Goal: Information Seeking & Learning: Check status

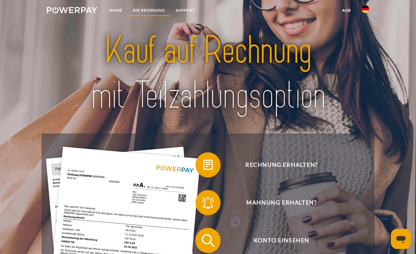
click at [141, 9] on link "DIE RECHNUNG" at bounding box center [149, 10] width 43 height 11
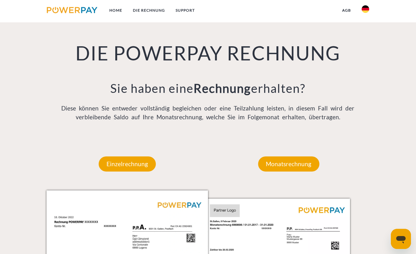
scroll to position [439, 0]
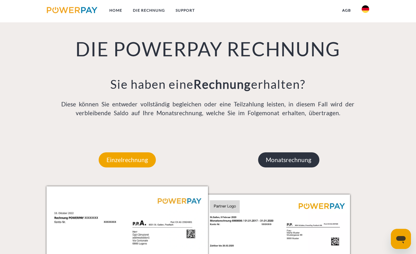
click at [301, 161] on p "Monatsrechnung" at bounding box center [288, 159] width 61 height 15
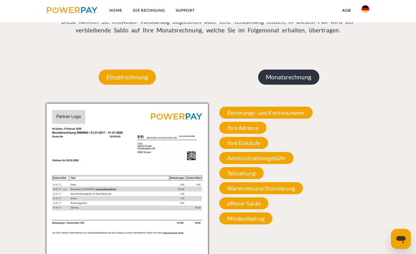
scroll to position [529, 0]
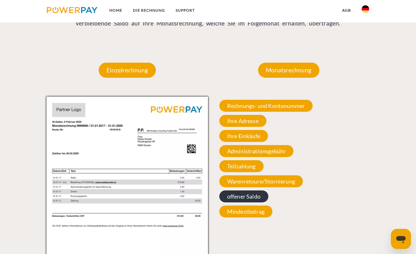
click at [235, 192] on span "offener Saldo" at bounding box center [243, 196] width 49 height 12
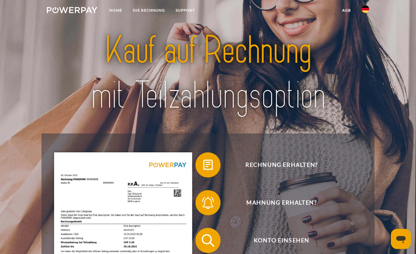
scroll to position [0, 0]
click at [117, 8] on link "Home" at bounding box center [116, 10] width 24 height 11
click at [82, 8] on img at bounding box center [72, 10] width 51 height 6
click at [75, 8] on img at bounding box center [72, 10] width 51 height 6
click at [72, 15] on link at bounding box center [71, 11] width 61 height 13
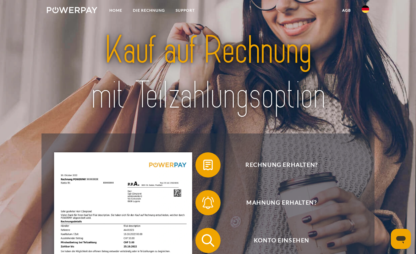
click at [72, 15] on link at bounding box center [71, 11] width 61 height 13
click at [122, 11] on link "Home" at bounding box center [116, 10] width 24 height 11
click at [117, 6] on link "Home" at bounding box center [116, 10] width 24 height 11
click at [152, 11] on link "DIE RECHNUNG" at bounding box center [149, 10] width 43 height 11
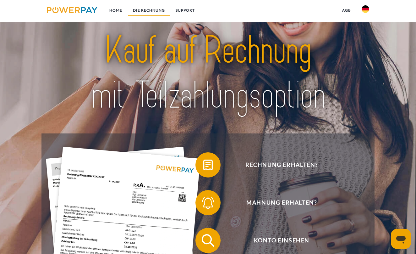
scroll to position [429, 0]
